Goal: Find specific page/section: Find specific page/section

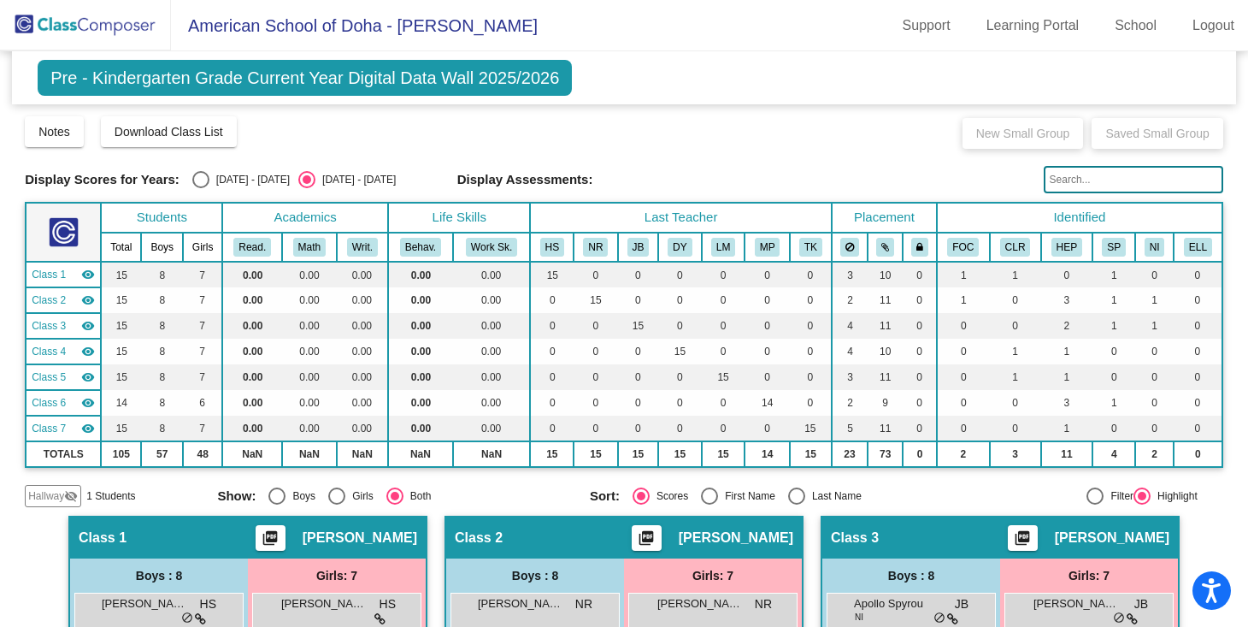
scroll to position [333, 0]
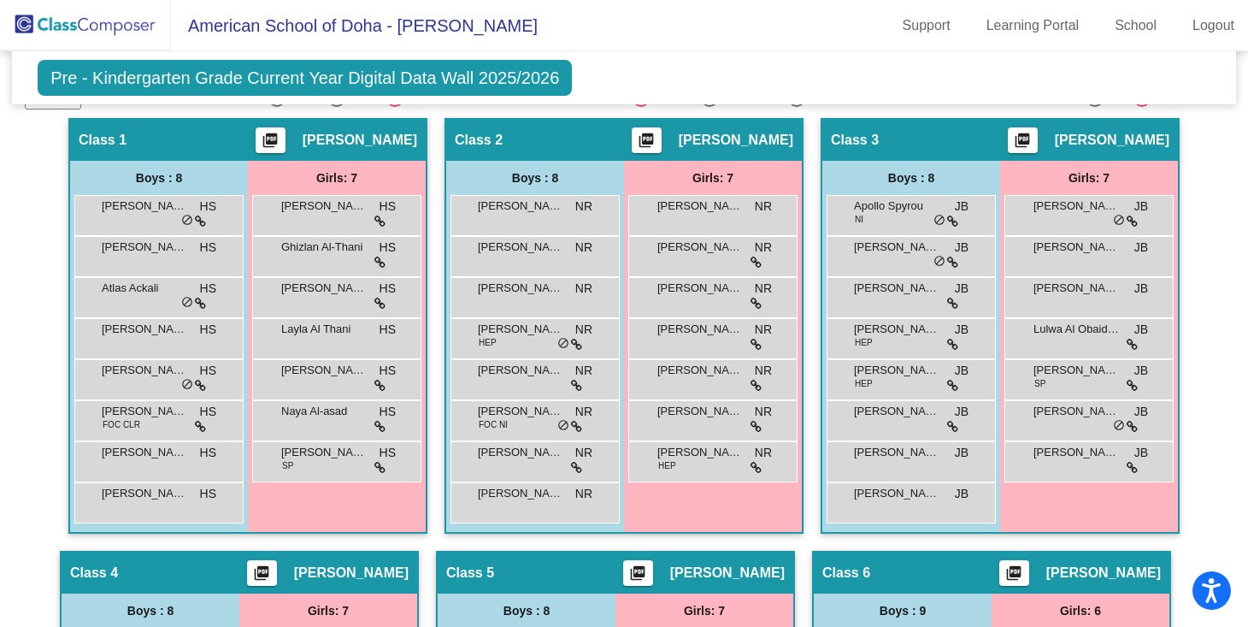
scroll to position [402, 0]
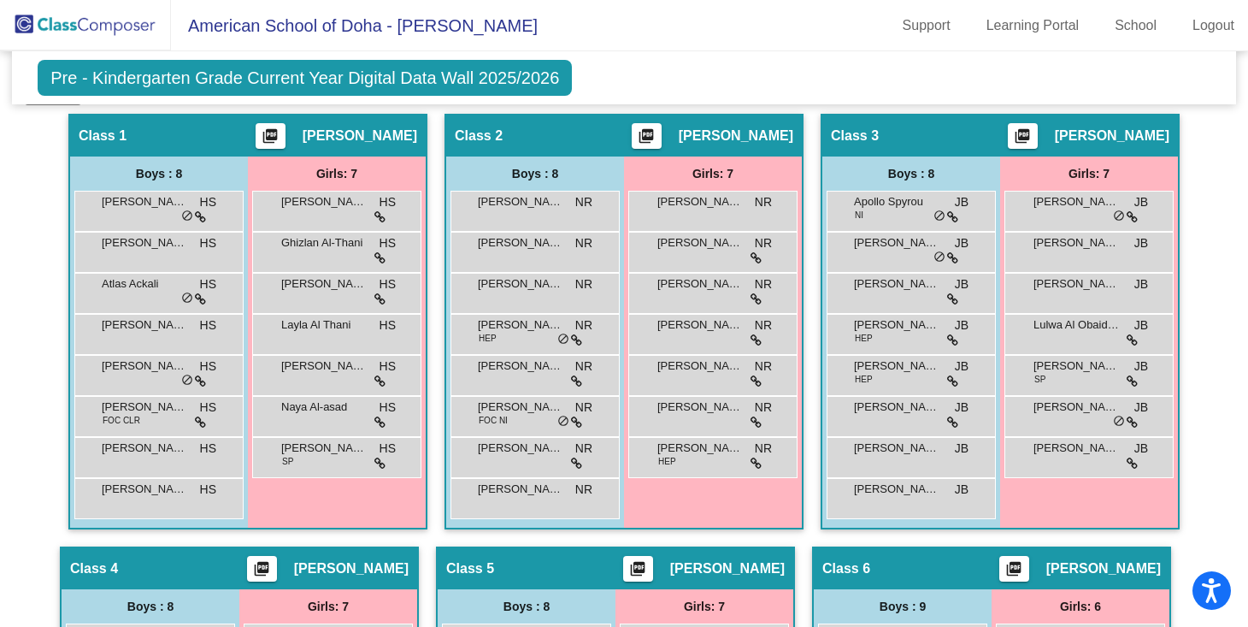
click at [239, 23] on span "American School of Doha - [PERSON_NAME]" at bounding box center [354, 25] width 367 height 27
click at [103, 26] on img at bounding box center [85, 25] width 171 height 50
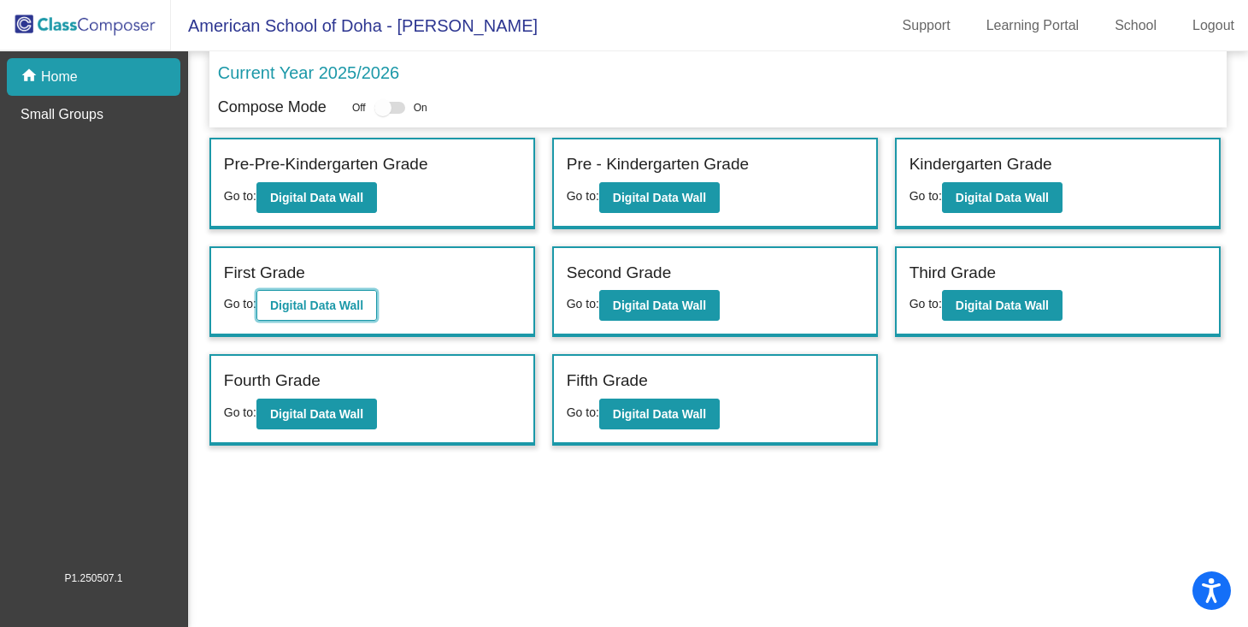
click at [331, 303] on b "Digital Data Wall" at bounding box center [316, 305] width 93 height 14
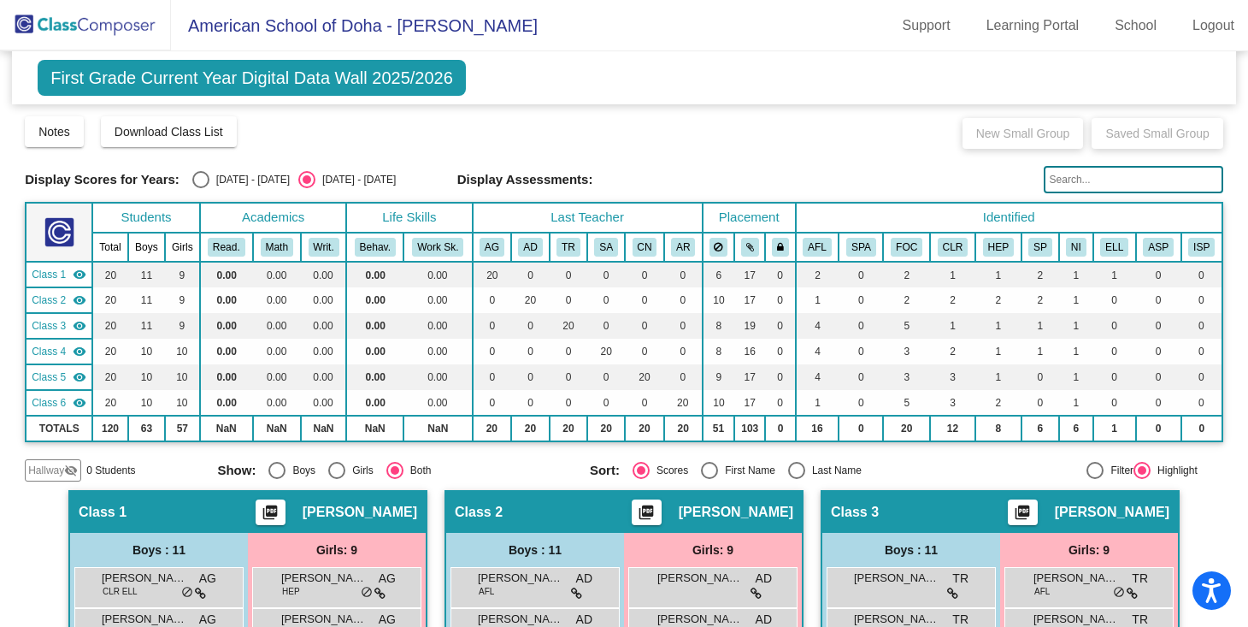
click at [50, 21] on img at bounding box center [85, 25] width 171 height 50
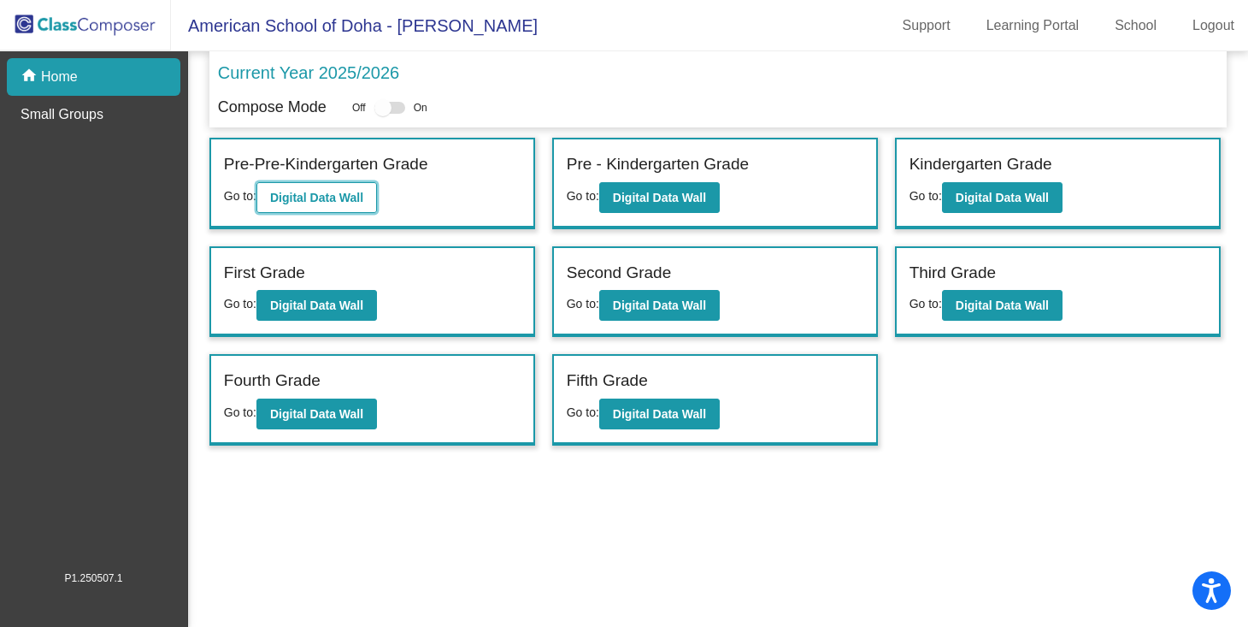
click at [348, 191] on b "Digital Data Wall" at bounding box center [316, 198] width 93 height 14
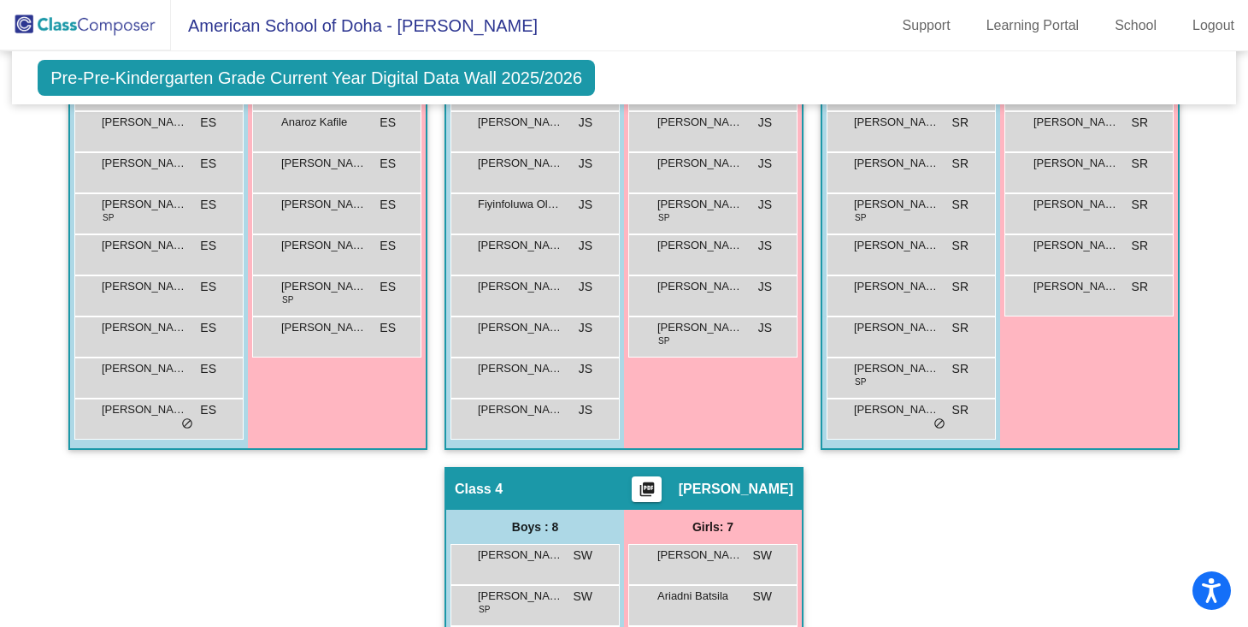
scroll to position [459, 0]
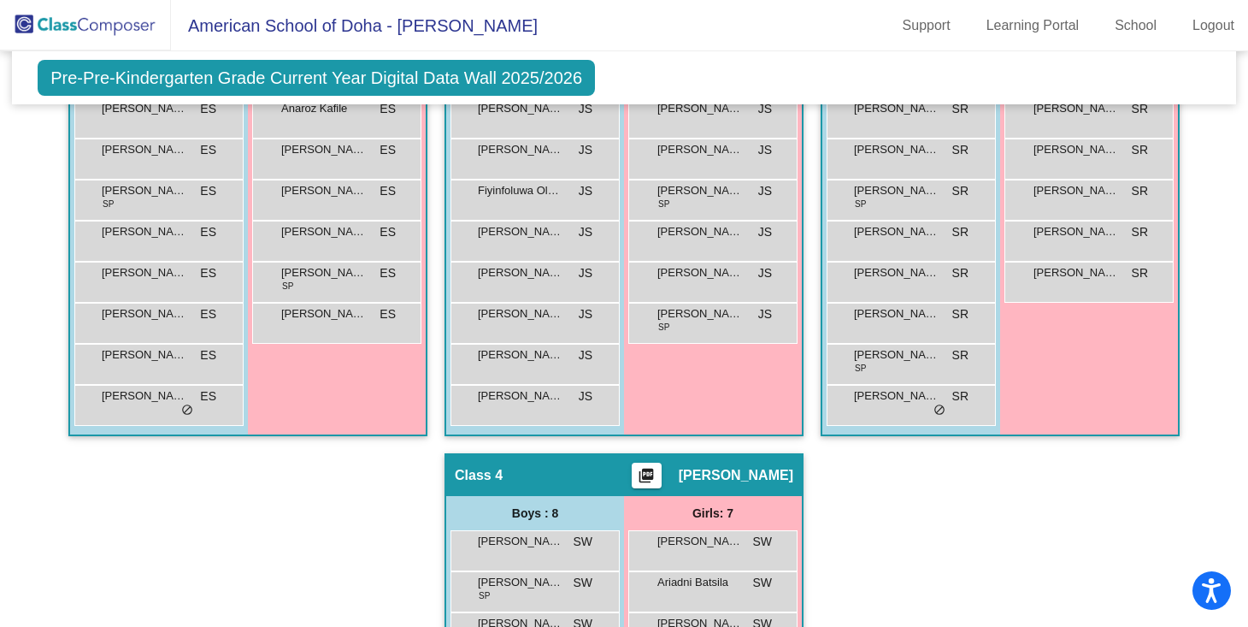
click at [26, 554] on div "Hallway - Hallway Class picture_as_pdf Add Student First Name Last Name Student…" at bounding box center [624, 432] width 1199 height 906
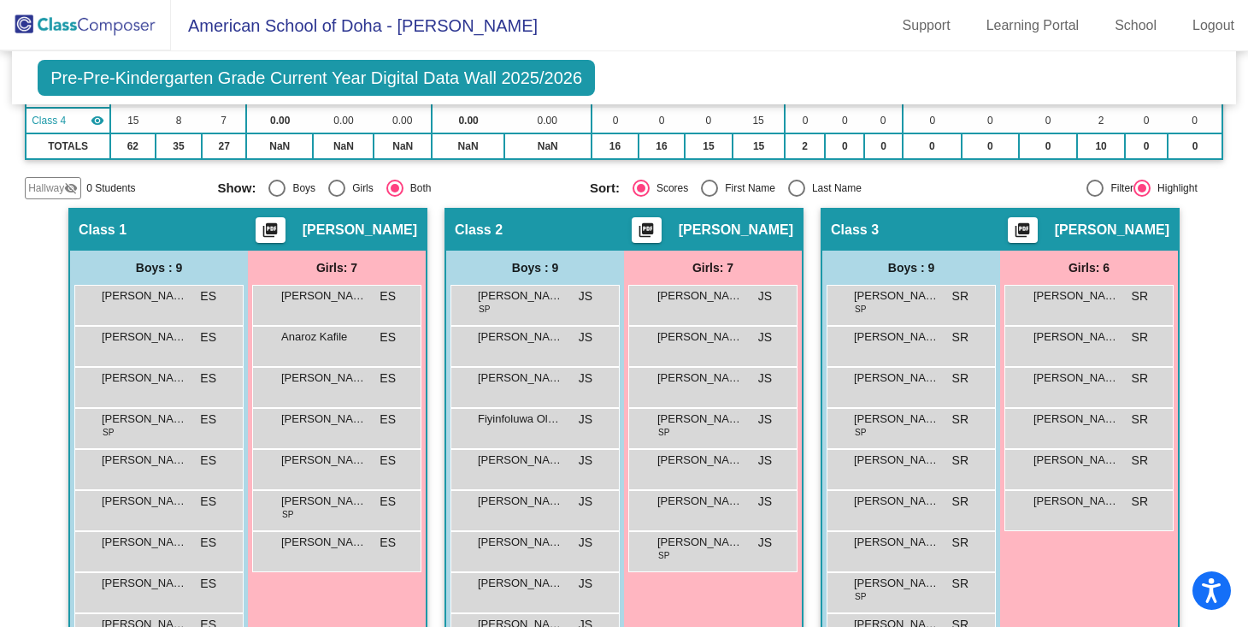
scroll to position [220, 0]
